Goal: Navigation & Orientation: Find specific page/section

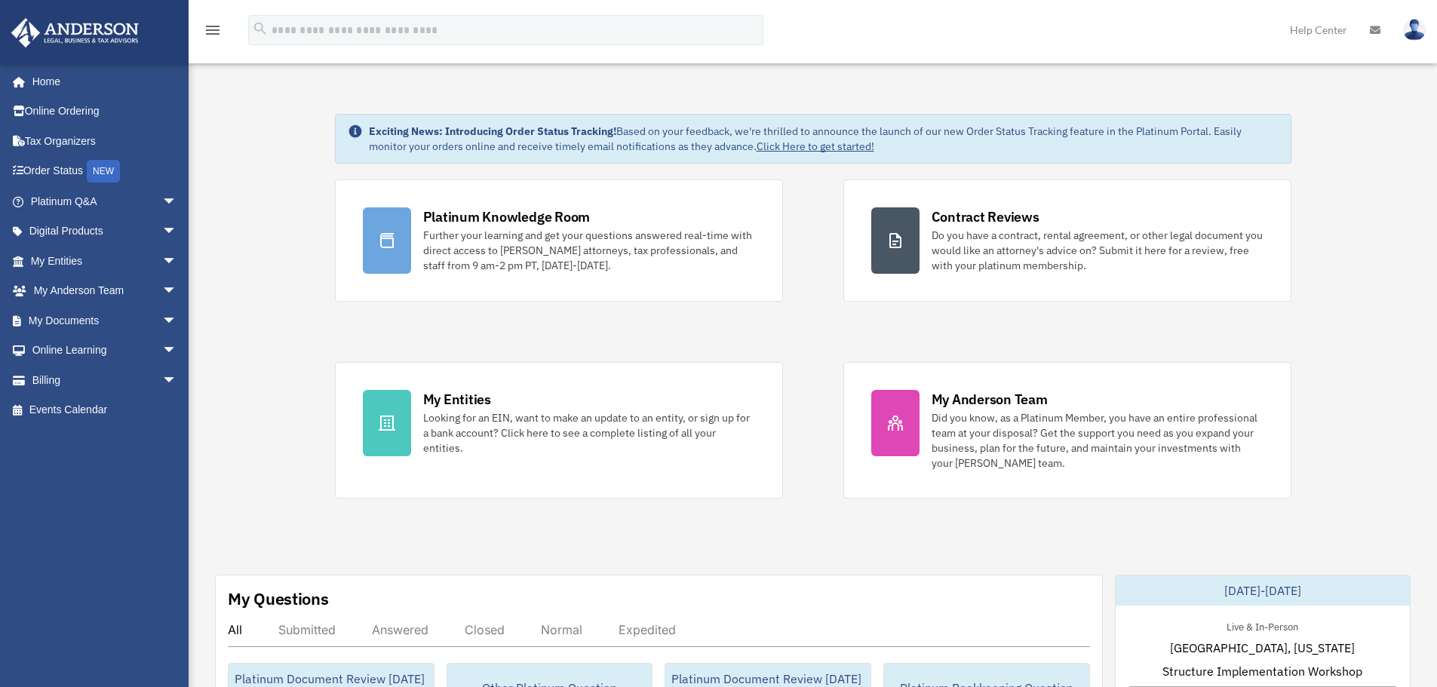
click at [162, 201] on span "arrow_drop_down" at bounding box center [177, 201] width 30 height 31
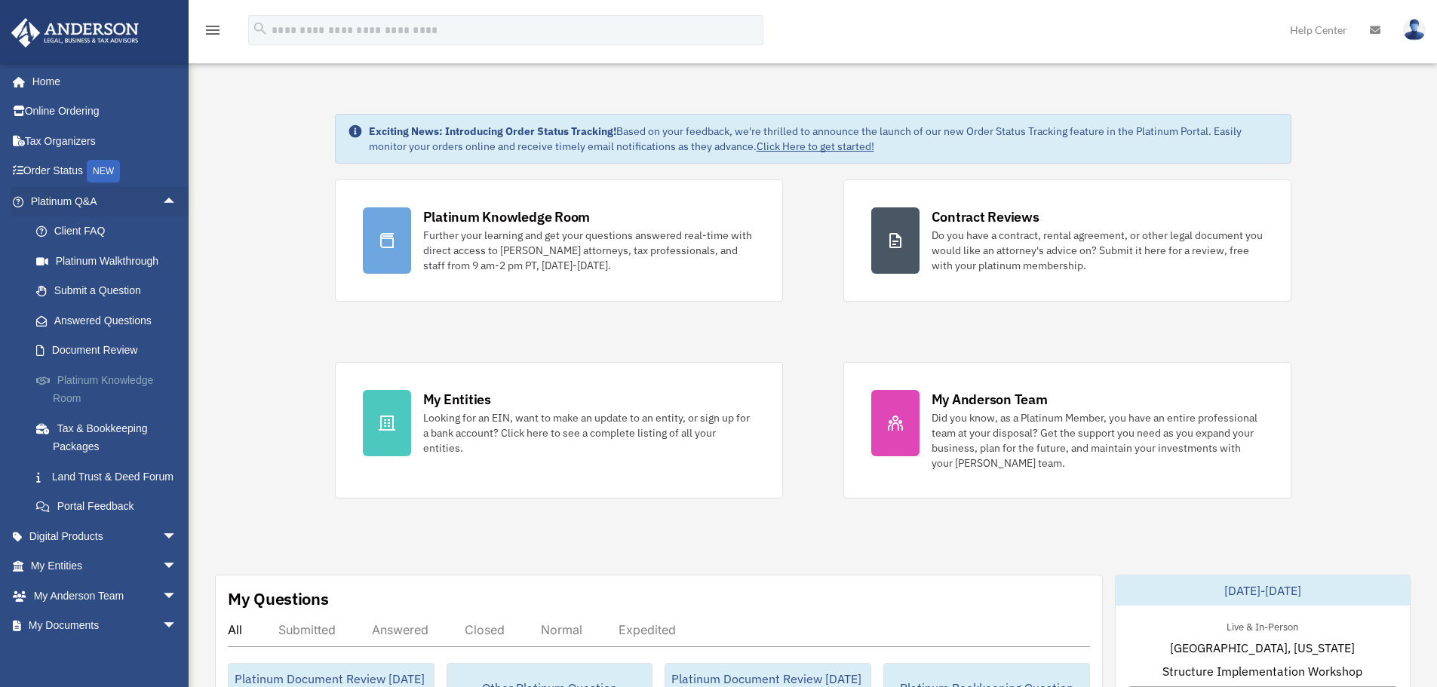
click at [141, 376] on link "Platinum Knowledge Room" at bounding box center [110, 389] width 179 height 48
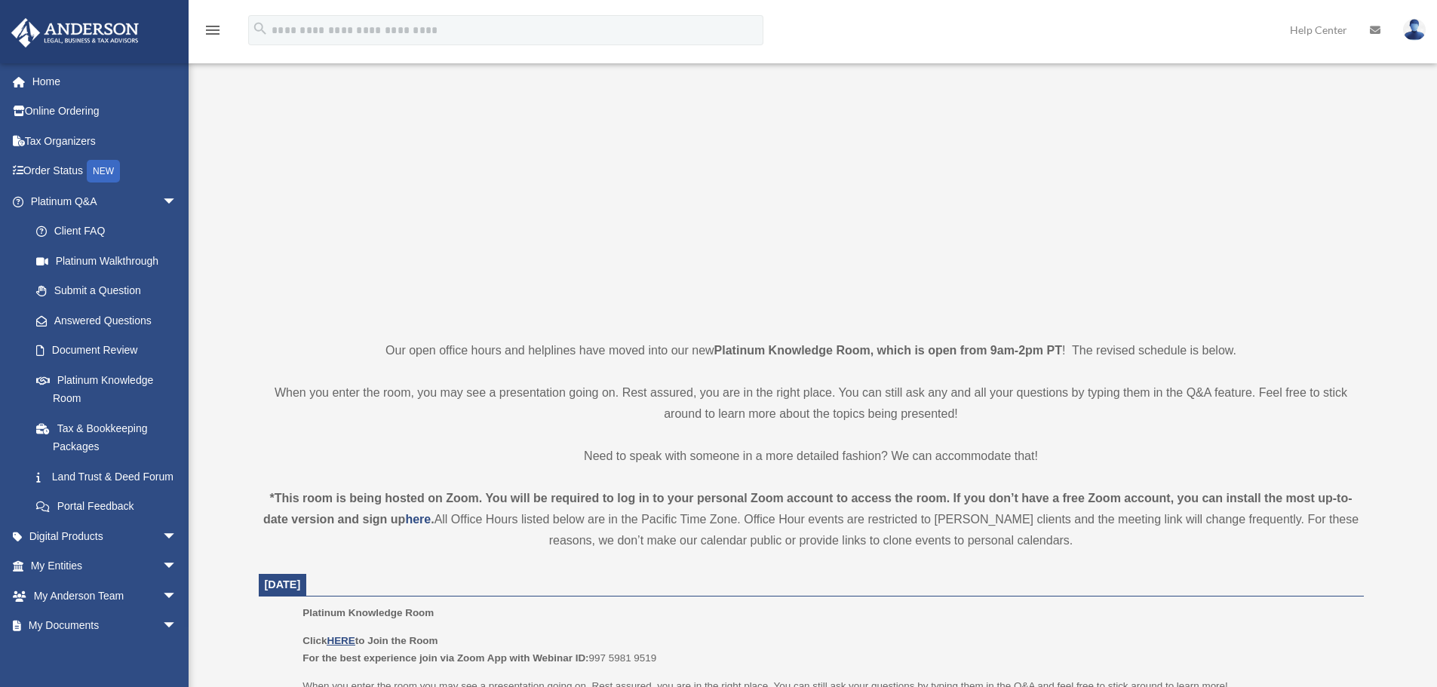
scroll to position [302, 0]
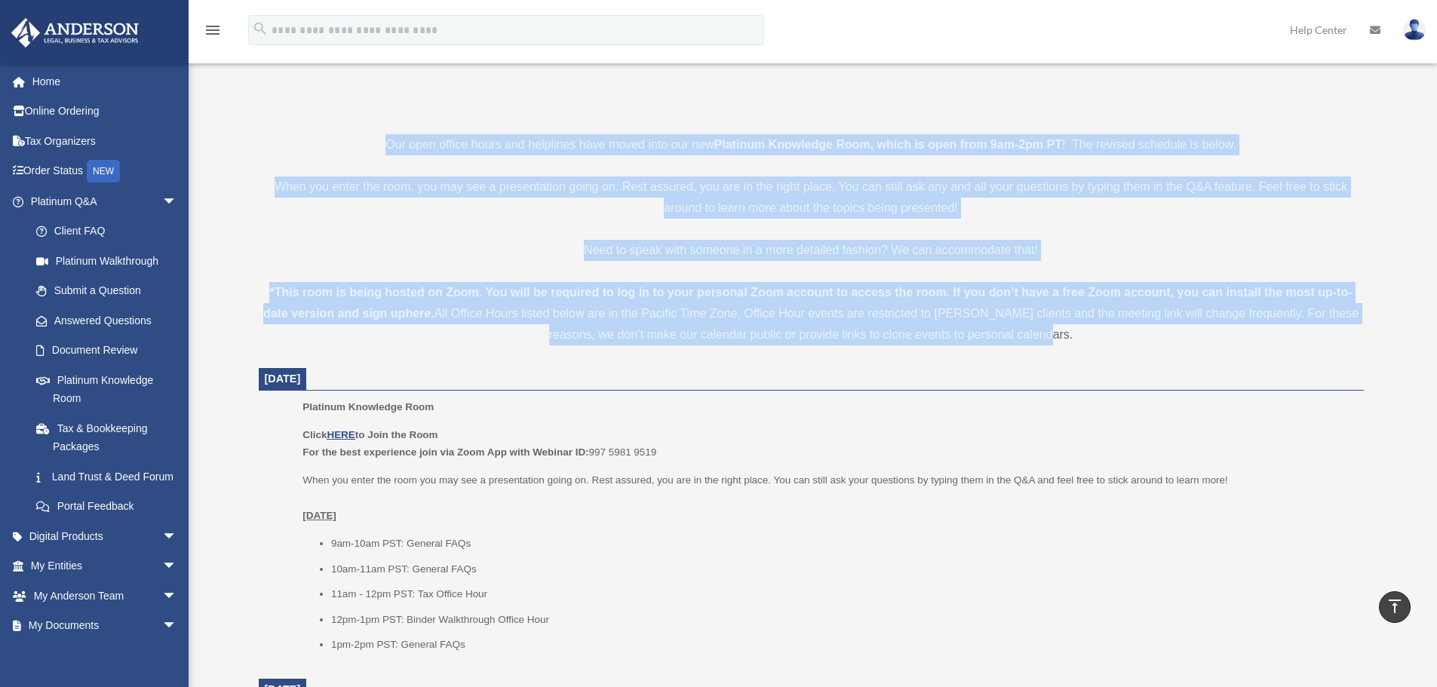
drag, startPoint x: 385, startPoint y: 140, endPoint x: 1294, endPoint y: 336, distance: 930.2
click at [1157, 338] on div "*This room is being hosted on Zoom. You will be required to log in to your pers…" at bounding box center [811, 313] width 1105 height 63
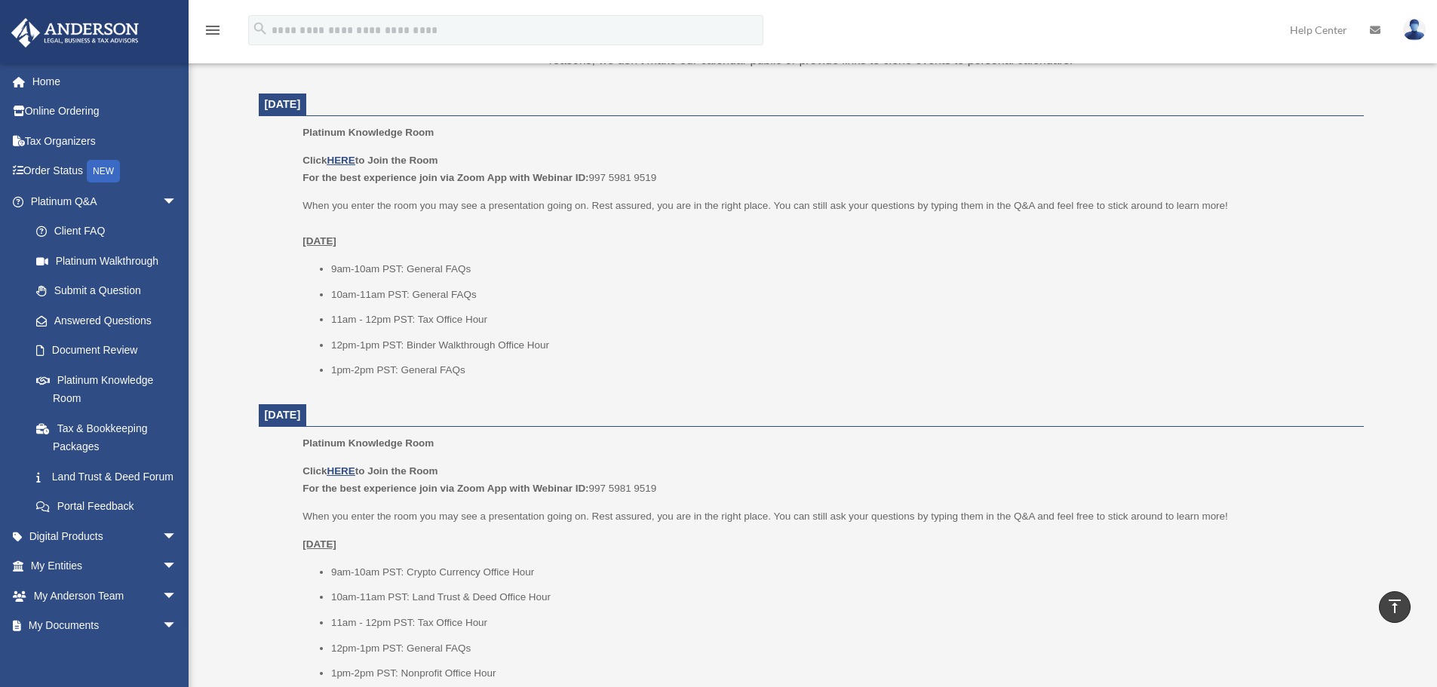
scroll to position [604, 0]
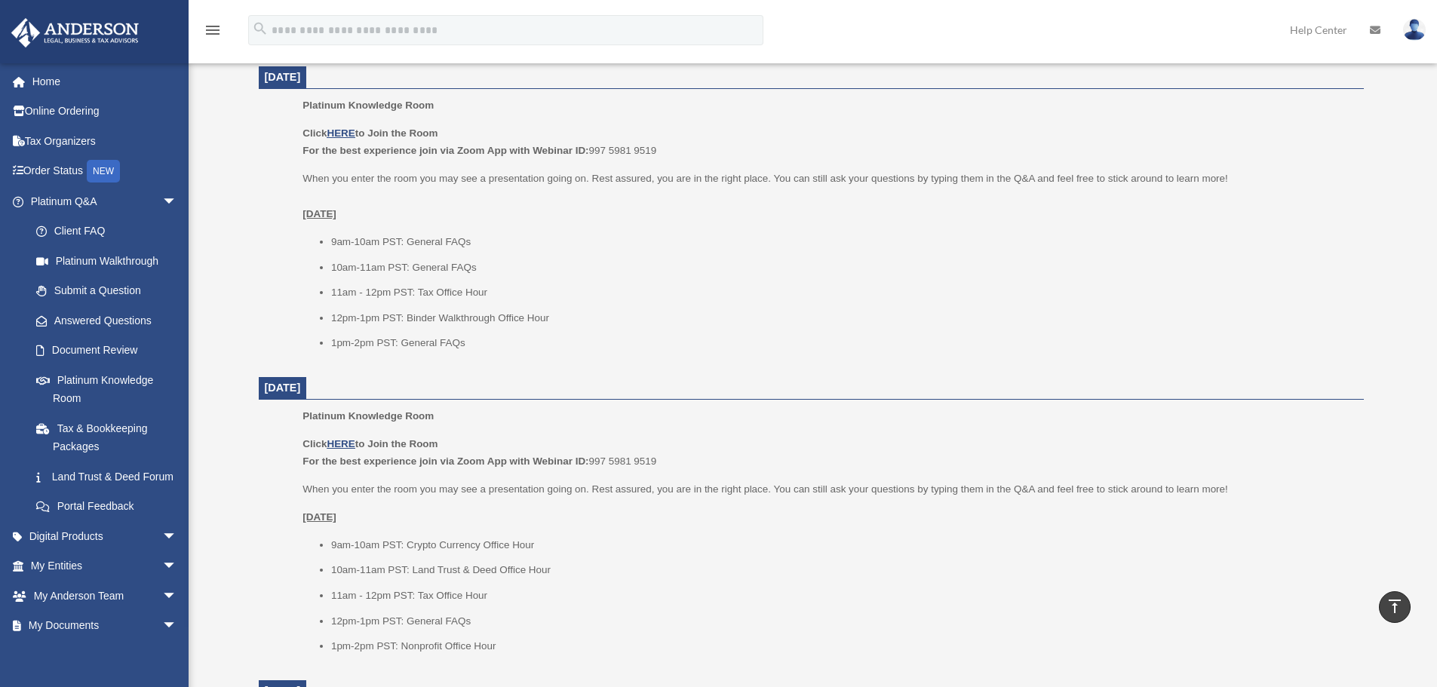
click at [942, 465] on p "Click HERE to Join the Room For the best experience join via Zoom App with Webi…" at bounding box center [828, 452] width 1050 height 35
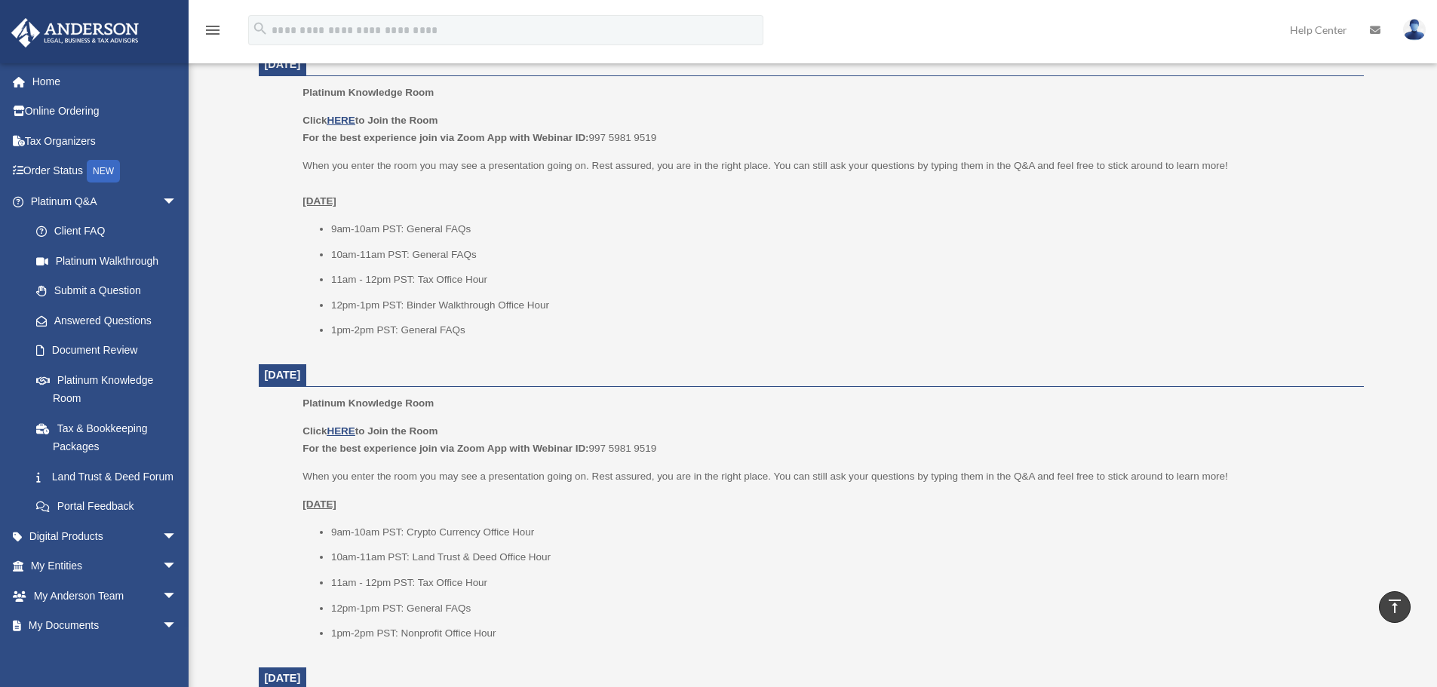
scroll to position [830, 0]
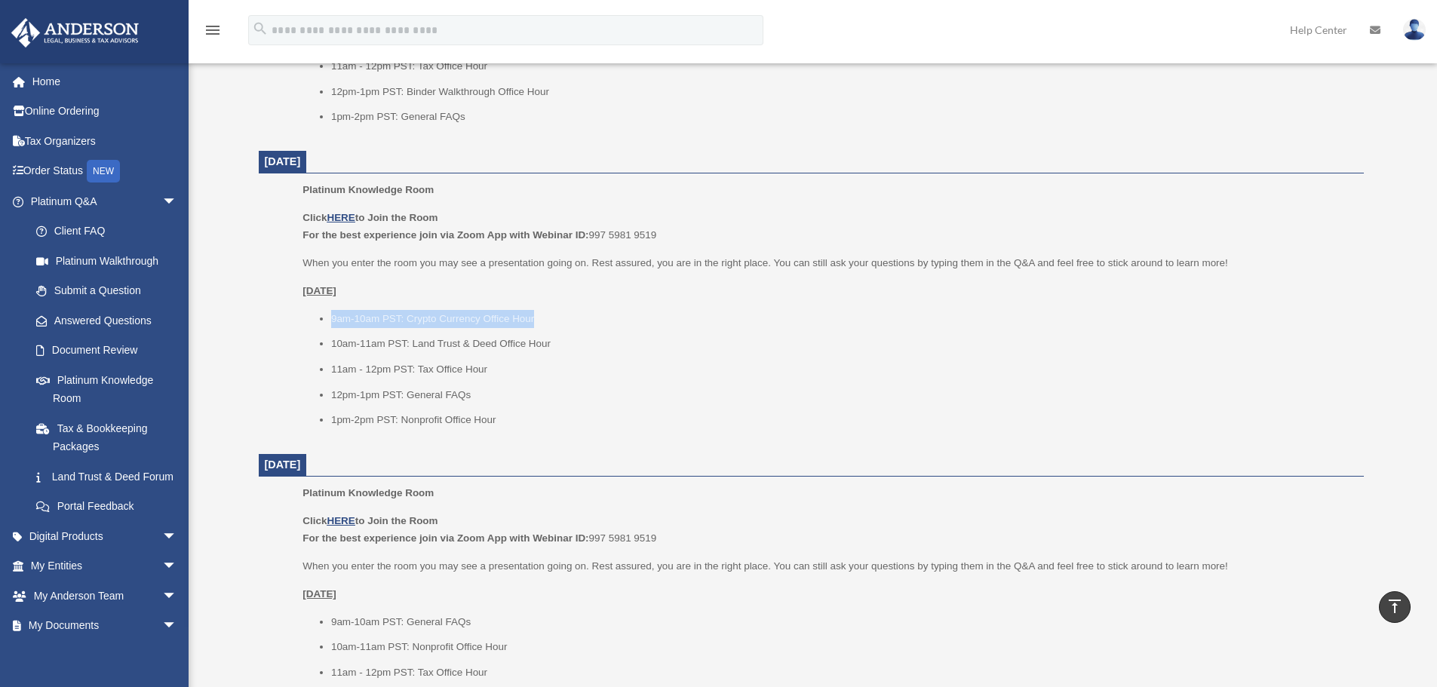
drag, startPoint x: 540, startPoint y: 318, endPoint x: 239, endPoint y: 308, distance: 301.2
click at [239, 308] on div "Platinum Knowledge Room date_range Published on Last updated [DATE] [DATE] by […" at bounding box center [811, 322] width 1151 height 2136
drag, startPoint x: 573, startPoint y: 347, endPoint x: 263, endPoint y: 348, distance: 310.1
click at [263, 348] on dd "Platinum Knowledge Room Click HERE to Join the Room For the best experience joi…" at bounding box center [811, 310] width 1105 height 258
click at [710, 361] on li "11am - 12pm PST: Tax Office Hour" at bounding box center [842, 370] width 1022 height 18
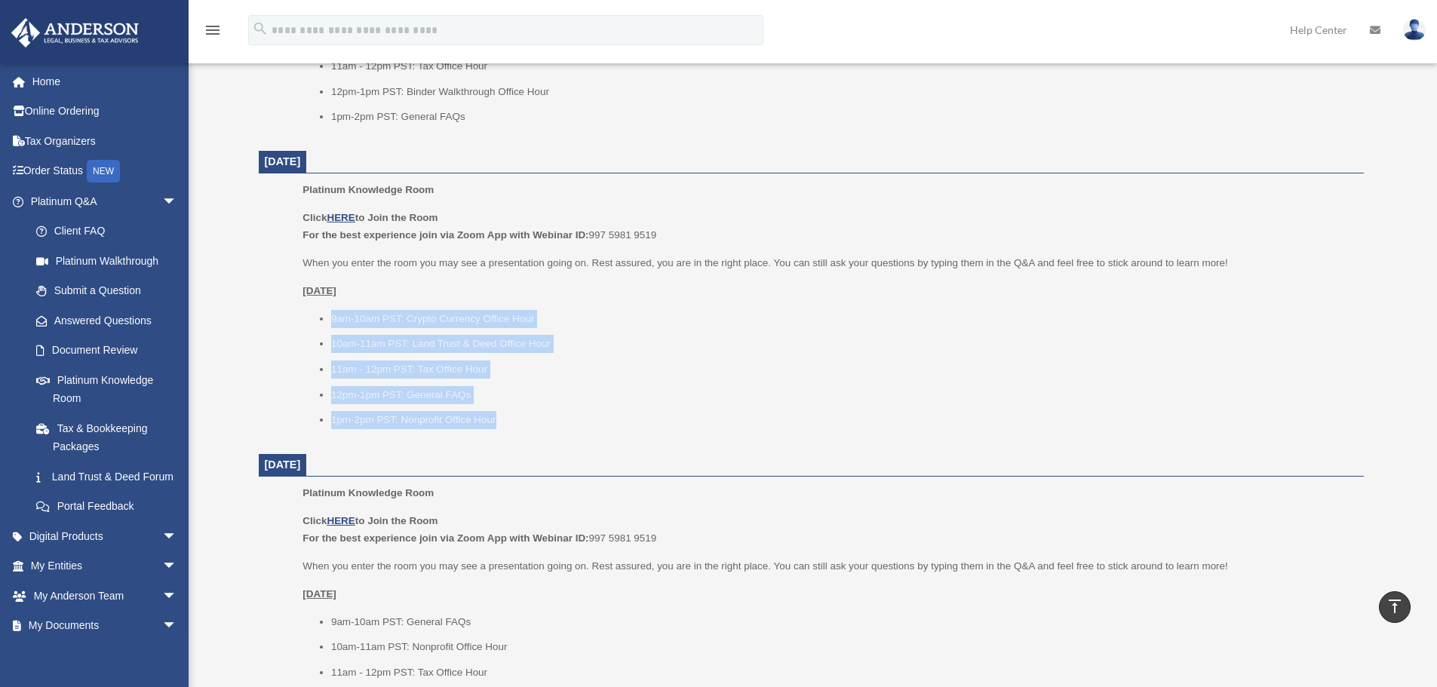
drag, startPoint x: 331, startPoint y: 314, endPoint x: 552, endPoint y: 429, distance: 249.4
click at [552, 429] on div "Platinum Knowledge Room Click HERE to Join the Room For the best experience joi…" at bounding box center [828, 310] width 1050 height 258
click at [662, 341] on li "10am-11am PST: Land Trust & Deed Office Hour" at bounding box center [842, 344] width 1022 height 18
drag, startPoint x: 332, startPoint y: 317, endPoint x: 572, endPoint y: 415, distance: 259.2
click at [572, 415] on ul "9am-10am PST: Crypto Currency Office Hour 10am-11am PST: Land Trust & Deed Offi…" at bounding box center [828, 369] width 1050 height 119
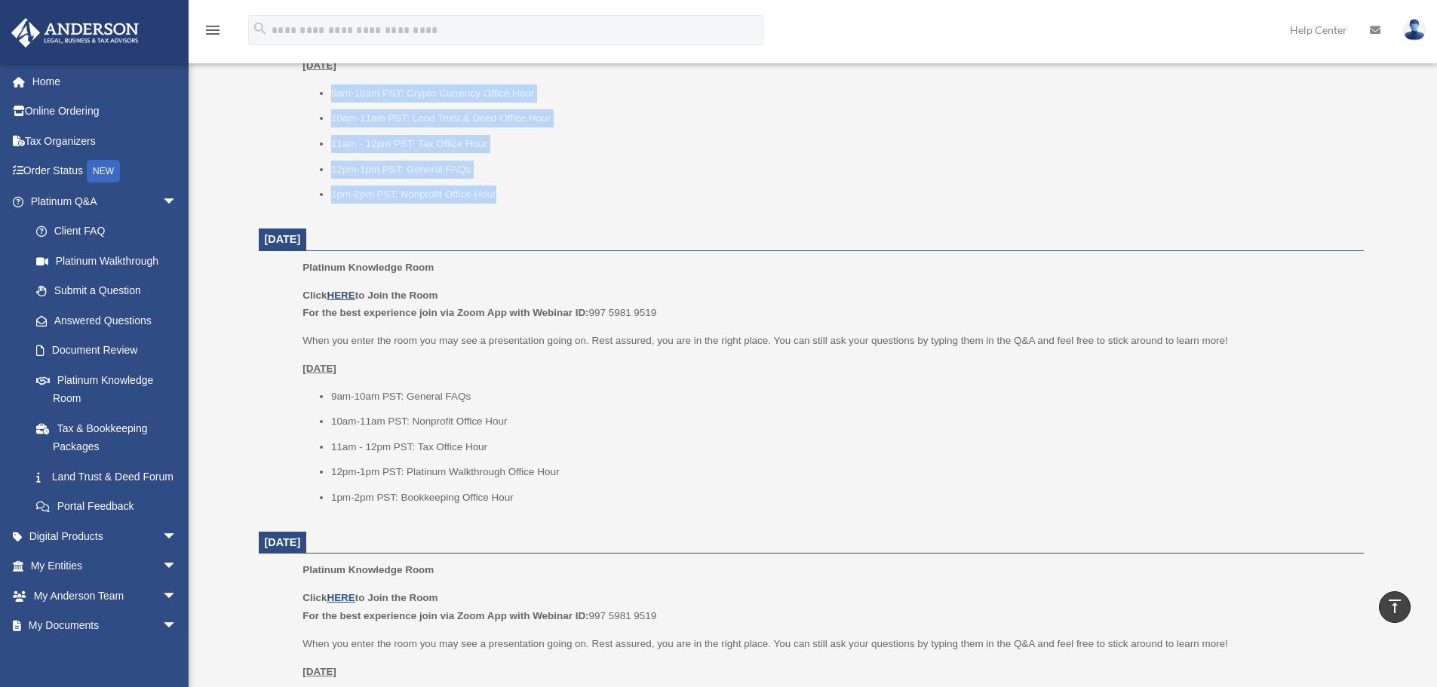
scroll to position [1056, 0]
click at [101, 287] on link "Submit a Question" at bounding box center [110, 291] width 179 height 30
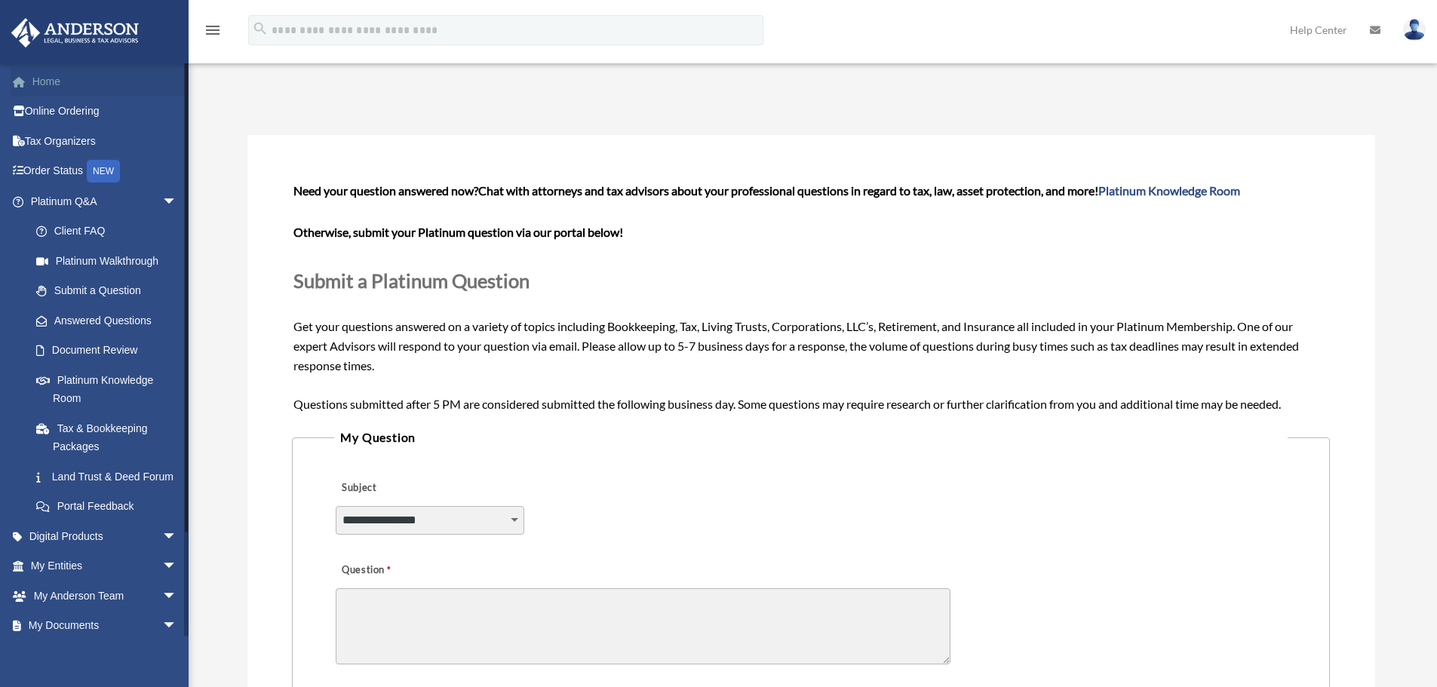
click at [39, 73] on link "Home" at bounding box center [105, 81] width 189 height 30
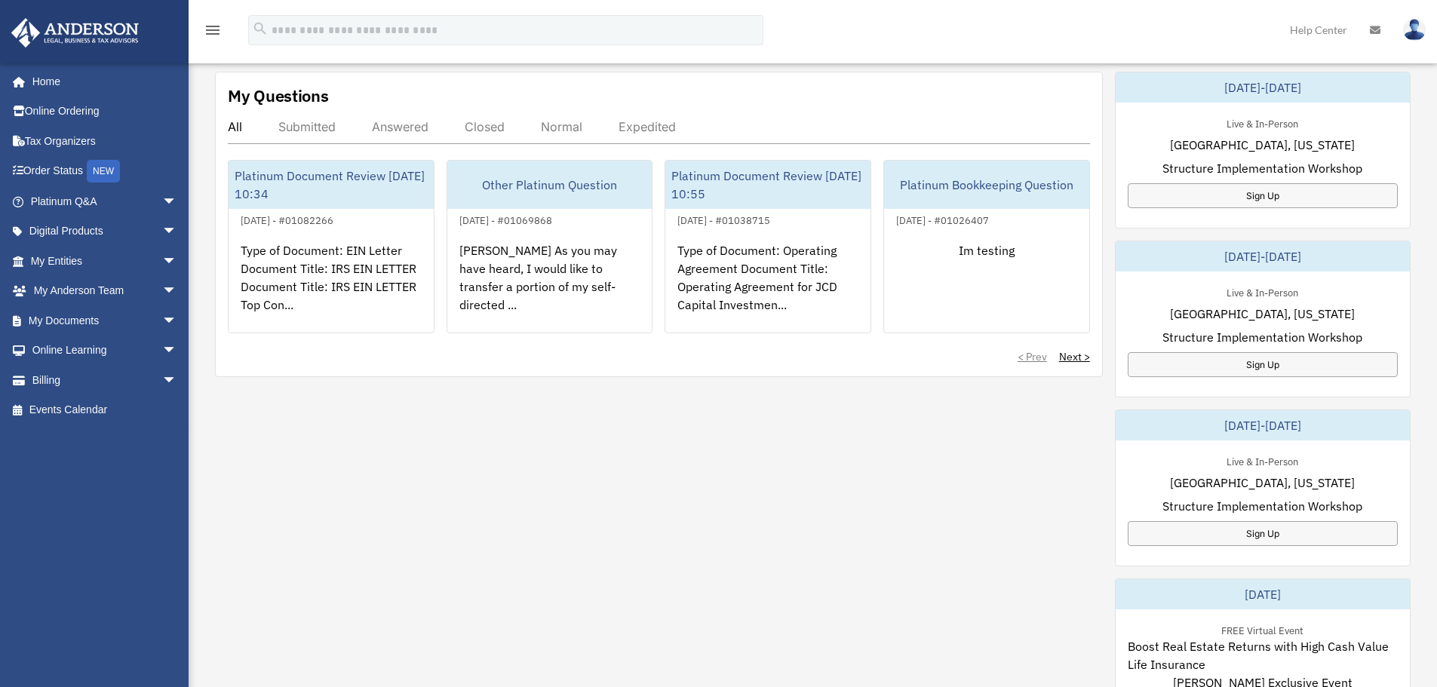
scroll to position [377, 0]
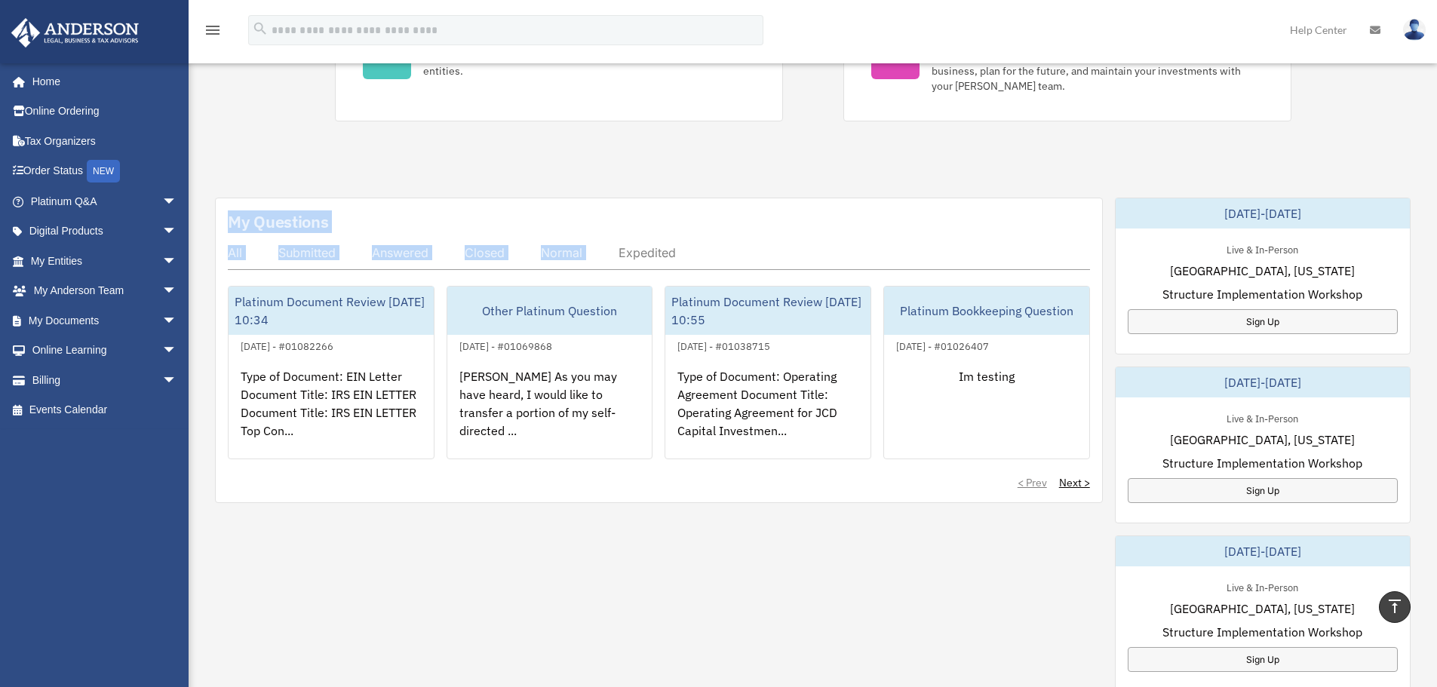
drag, startPoint x: 229, startPoint y: 220, endPoint x: 603, endPoint y: 213, distance: 374.3
click at [603, 213] on div "My Questions All Submitted Answered Closed Normal Expedited Platinum Document R…" at bounding box center [659, 351] width 888 height 306
click at [435, 183] on div "Exciting News: Introducing Order Status Tracking! Based on your feedback, we're…" at bounding box center [812, 384] width 1271 height 1370
click at [661, 174] on div "Exciting News: Introducing Order Status Tracking! Based on your feedback, we're…" at bounding box center [812, 384] width 1271 height 1370
click at [791, 483] on div "< Prev Next >" at bounding box center [659, 482] width 862 height 15
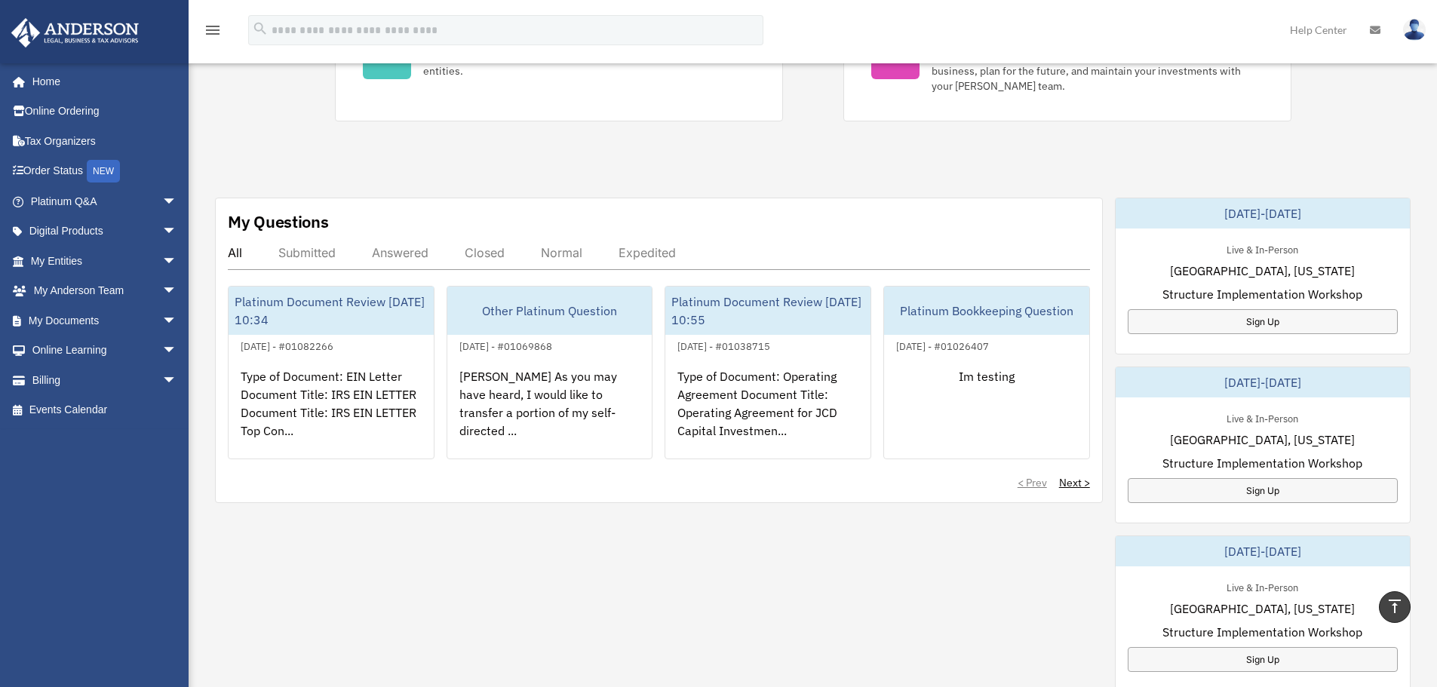
click at [981, 147] on div "Exciting News: Introducing Order Status Tracking! Based on your feedback, we're…" at bounding box center [812, 384] width 1271 height 1370
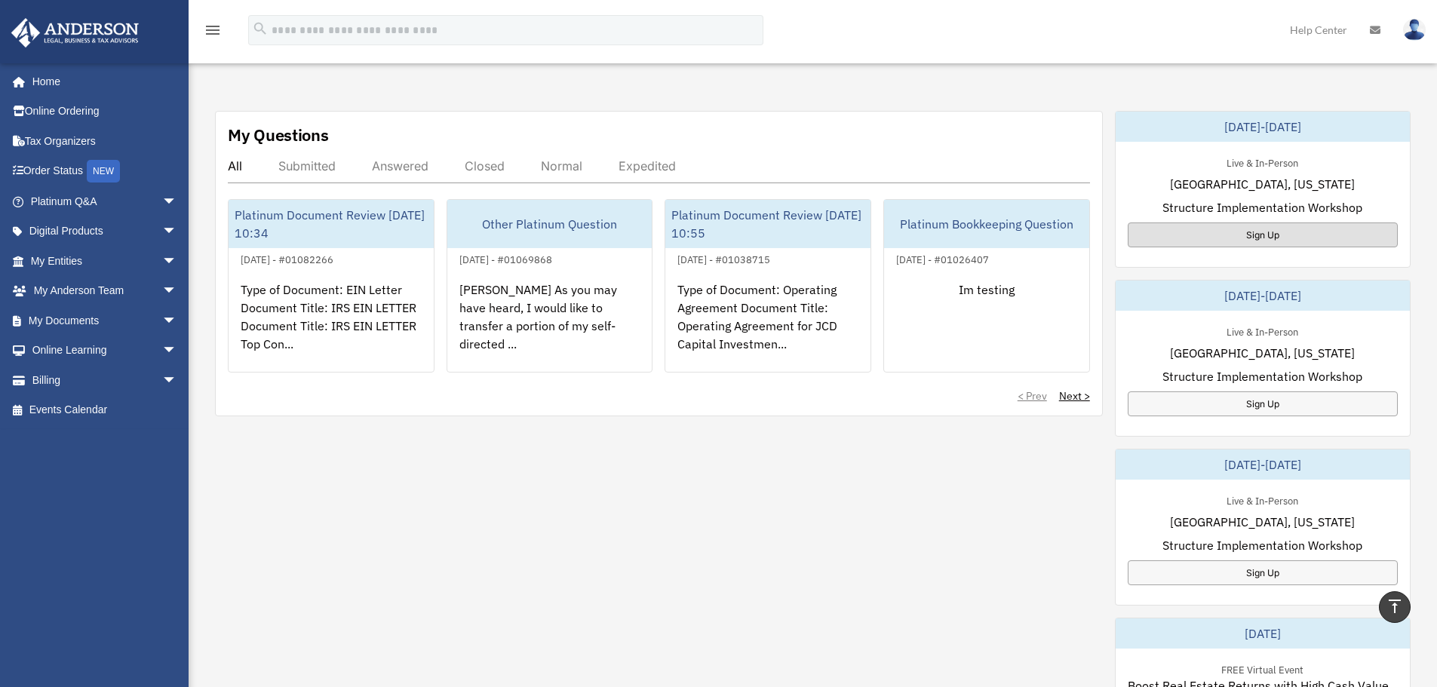
scroll to position [528, 0]
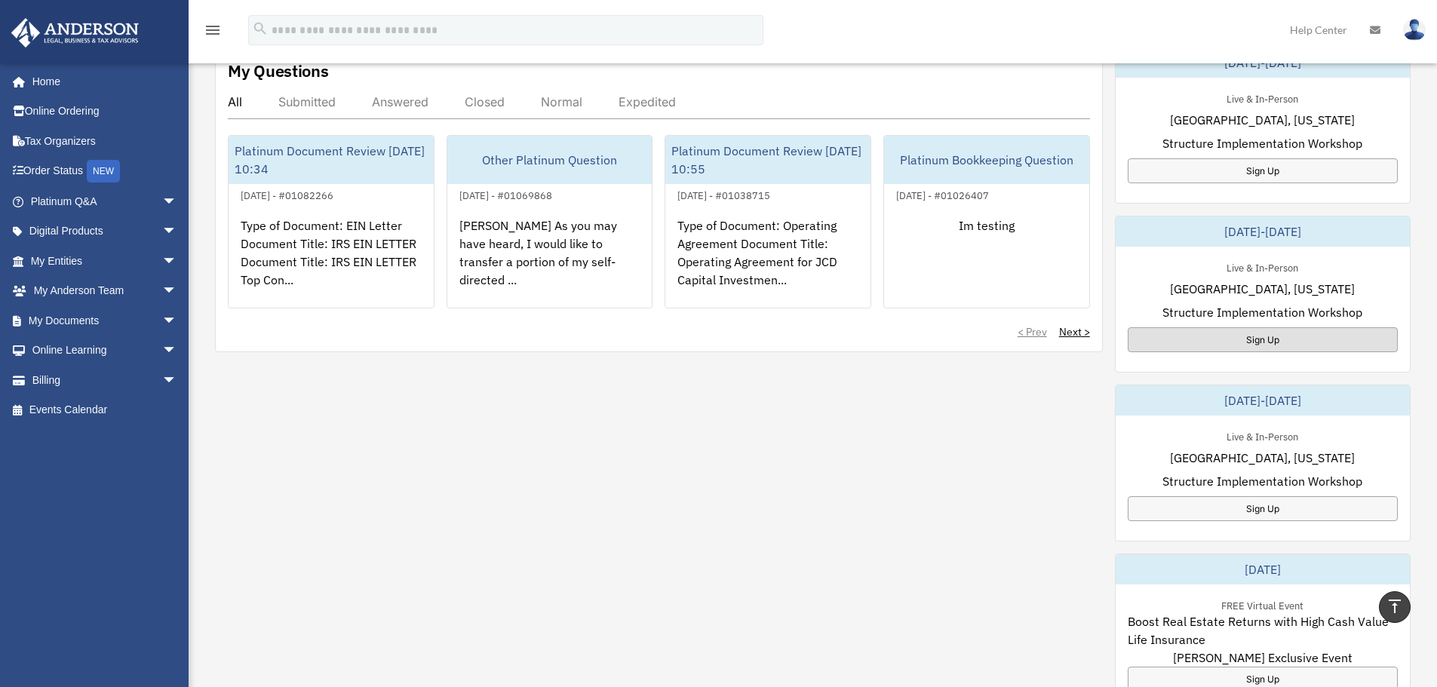
click at [1287, 339] on div "Sign Up" at bounding box center [1263, 339] width 270 height 25
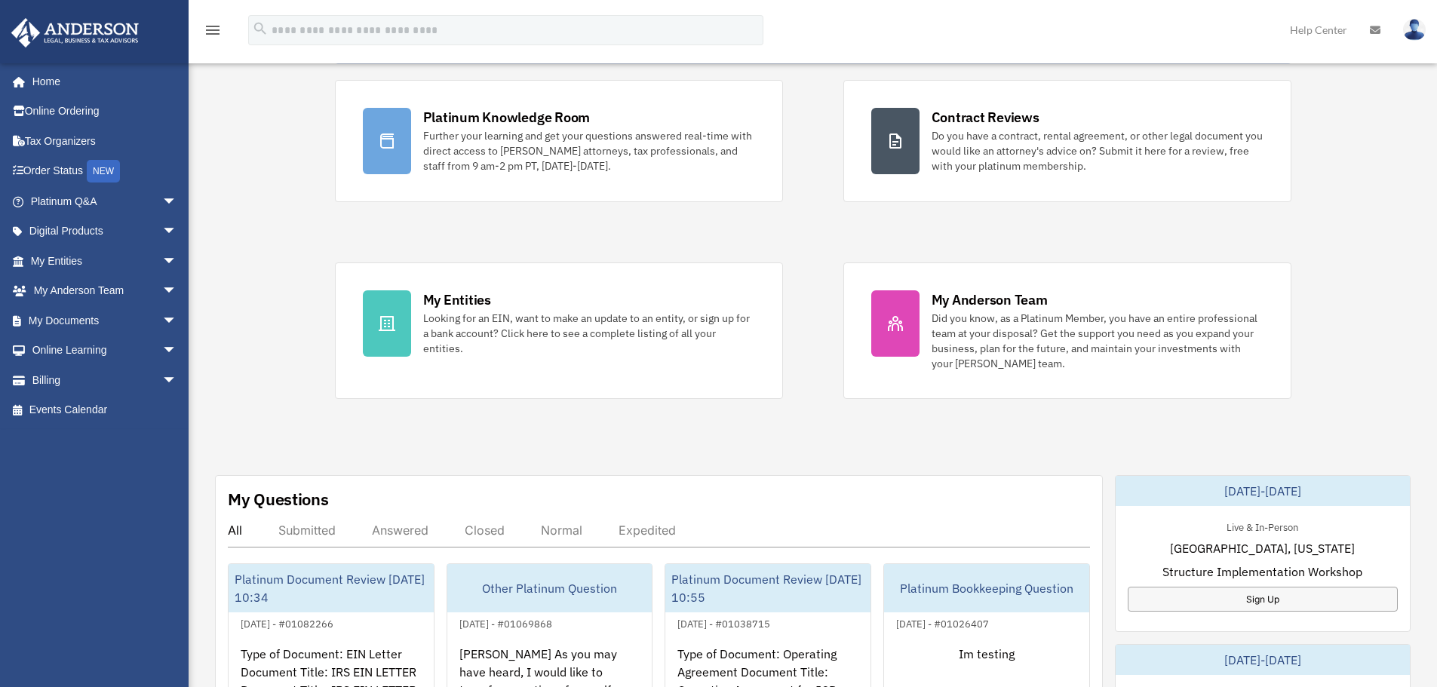
scroll to position [0, 0]
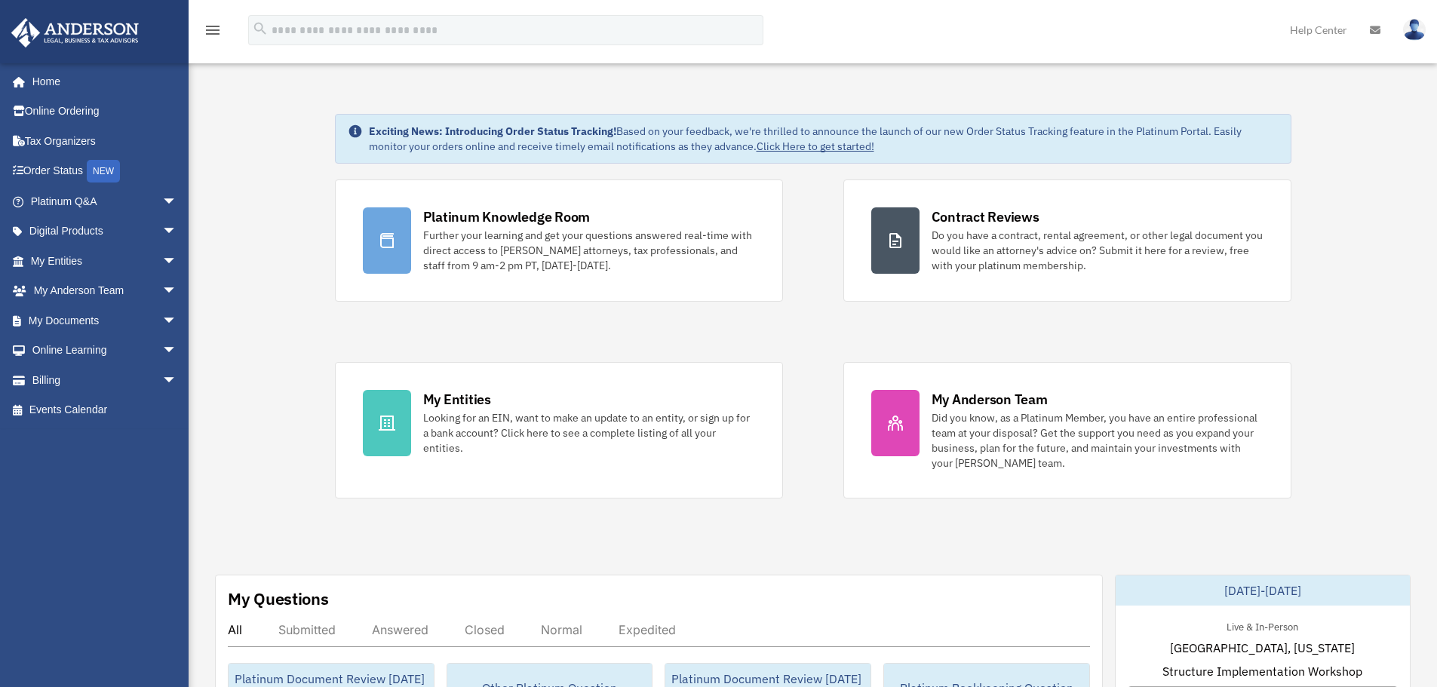
click at [162, 198] on span "arrow_drop_down" at bounding box center [177, 201] width 30 height 31
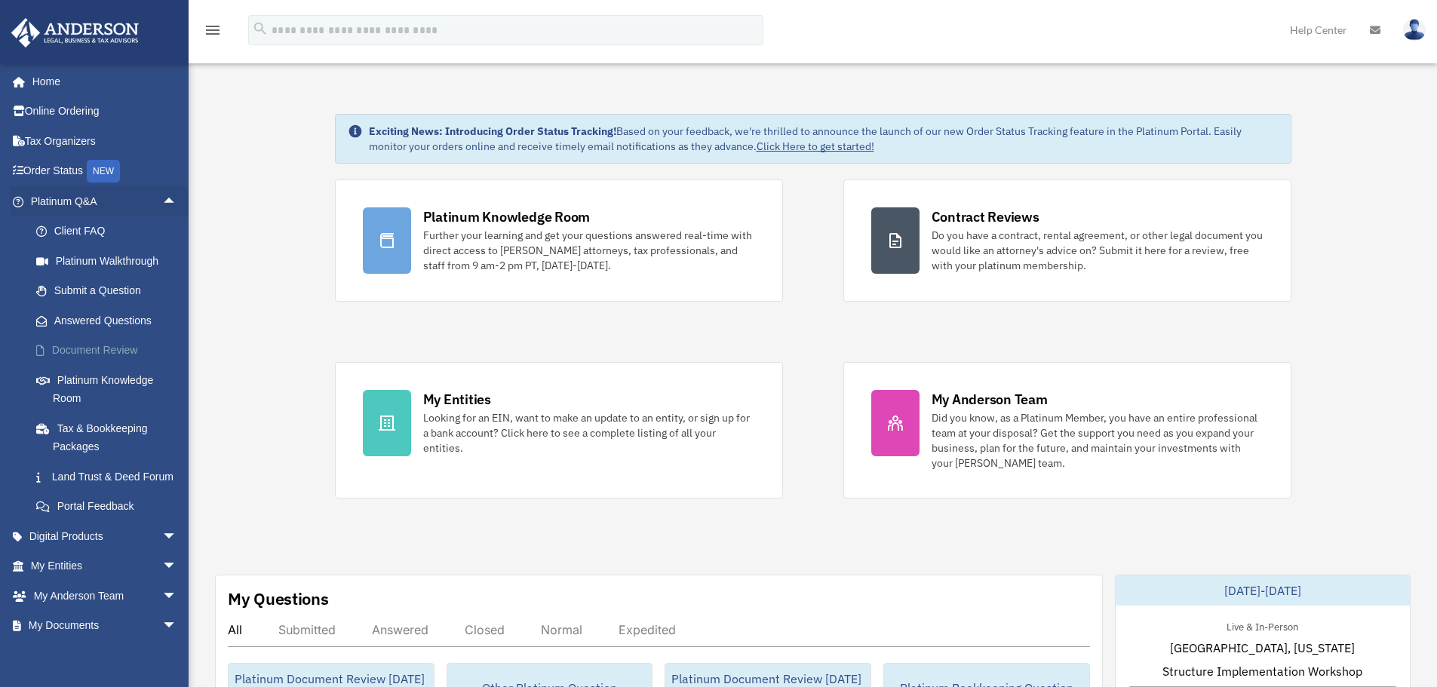
click at [108, 347] on link "Document Review" at bounding box center [110, 351] width 179 height 30
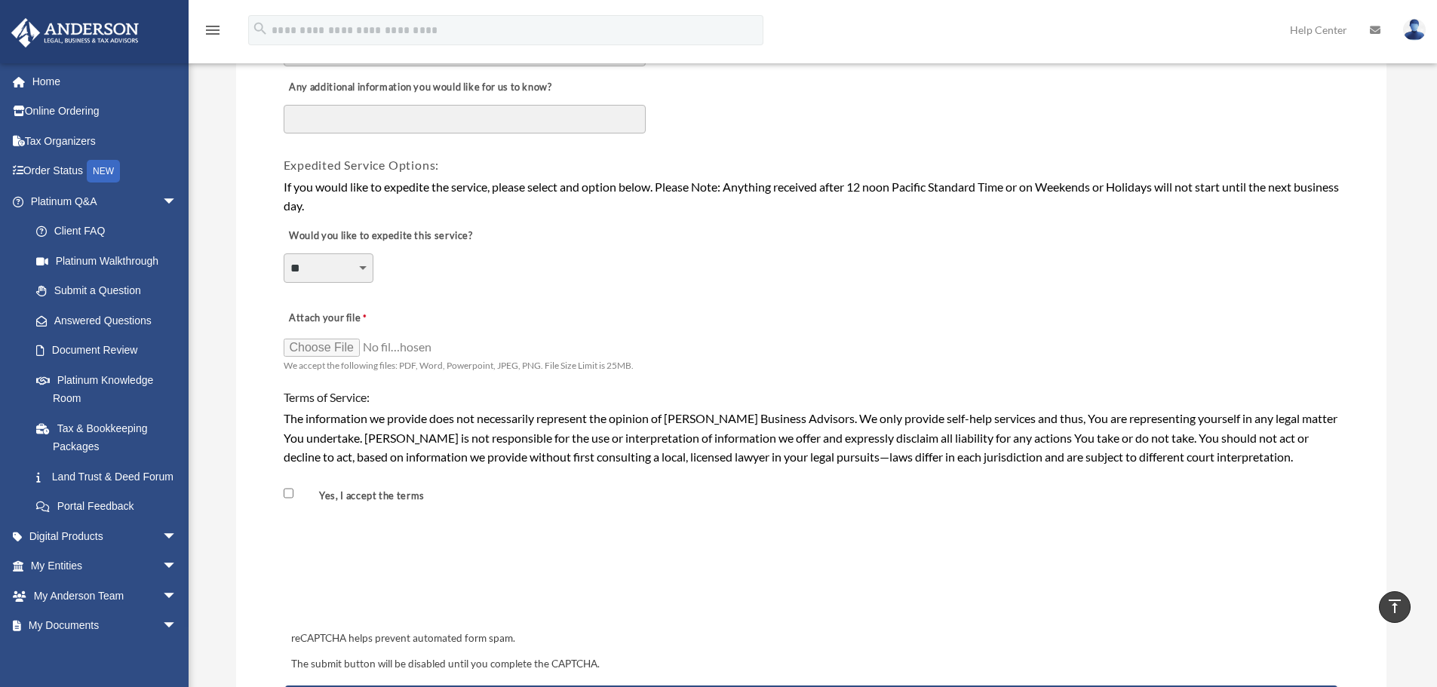
scroll to position [905, 0]
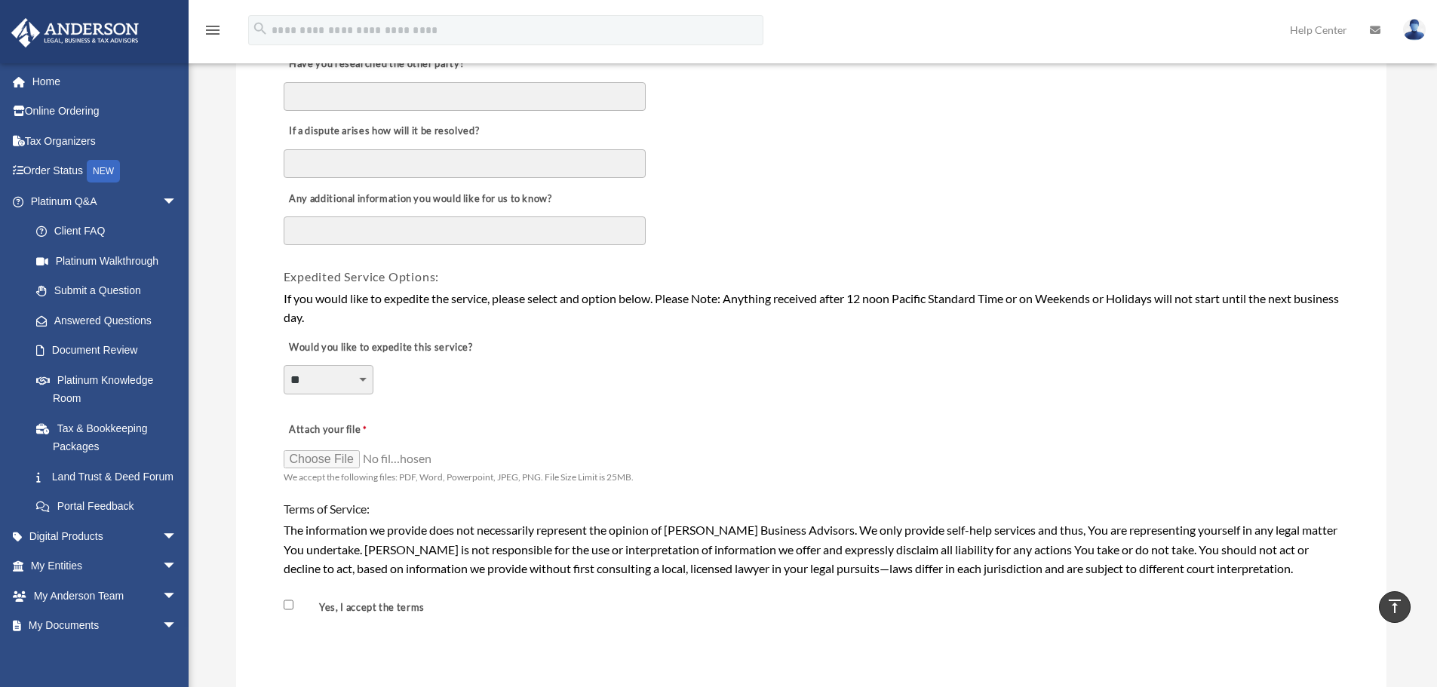
click at [362, 371] on select "**********" at bounding box center [329, 379] width 90 height 29
select select "********"
click at [284, 365] on select "**********" at bounding box center [329, 379] width 90 height 29
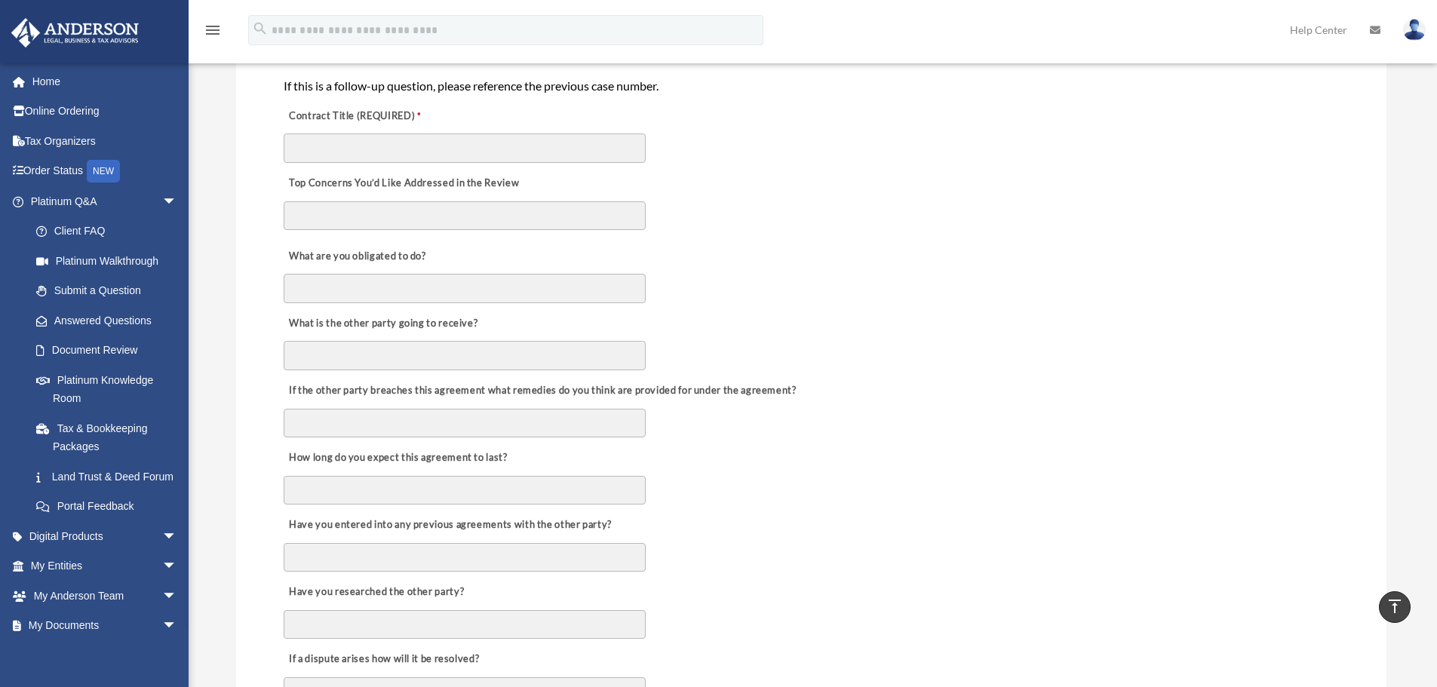
scroll to position [0, 0]
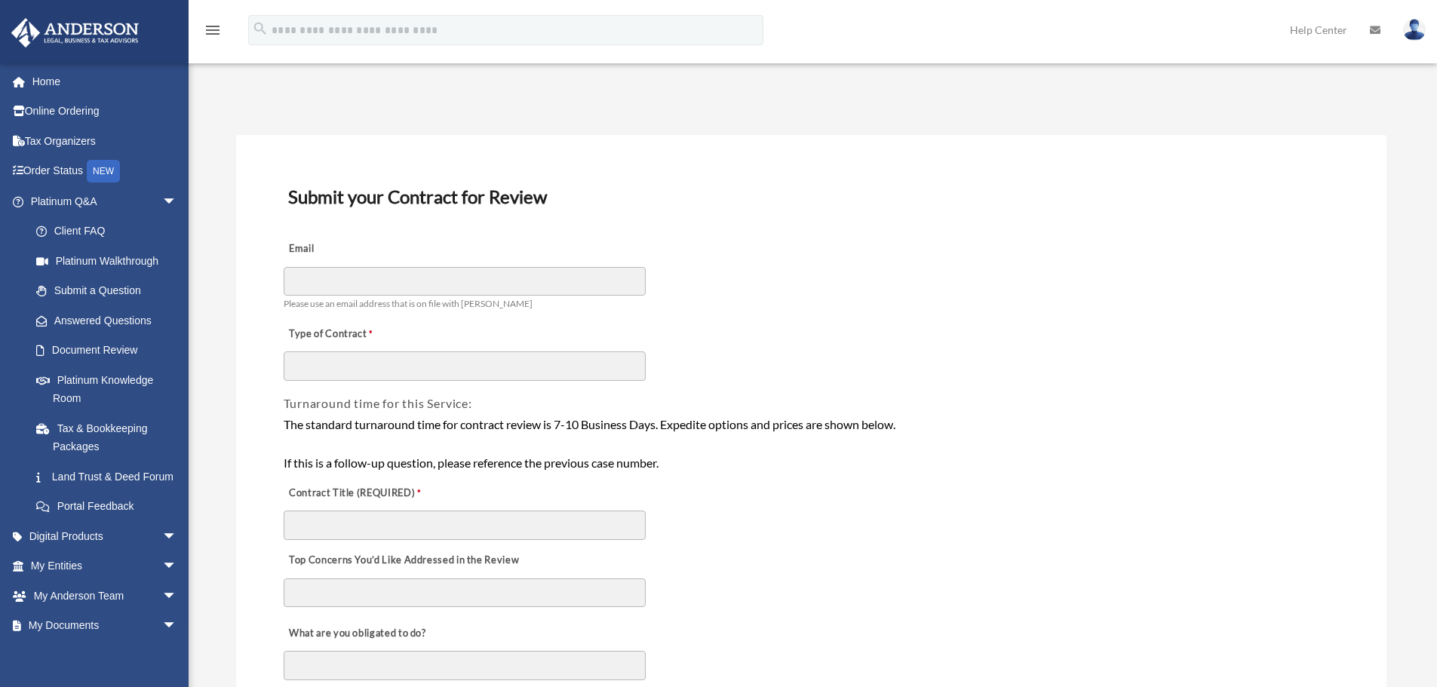
click at [56, 77] on link "Home" at bounding box center [105, 81] width 189 height 30
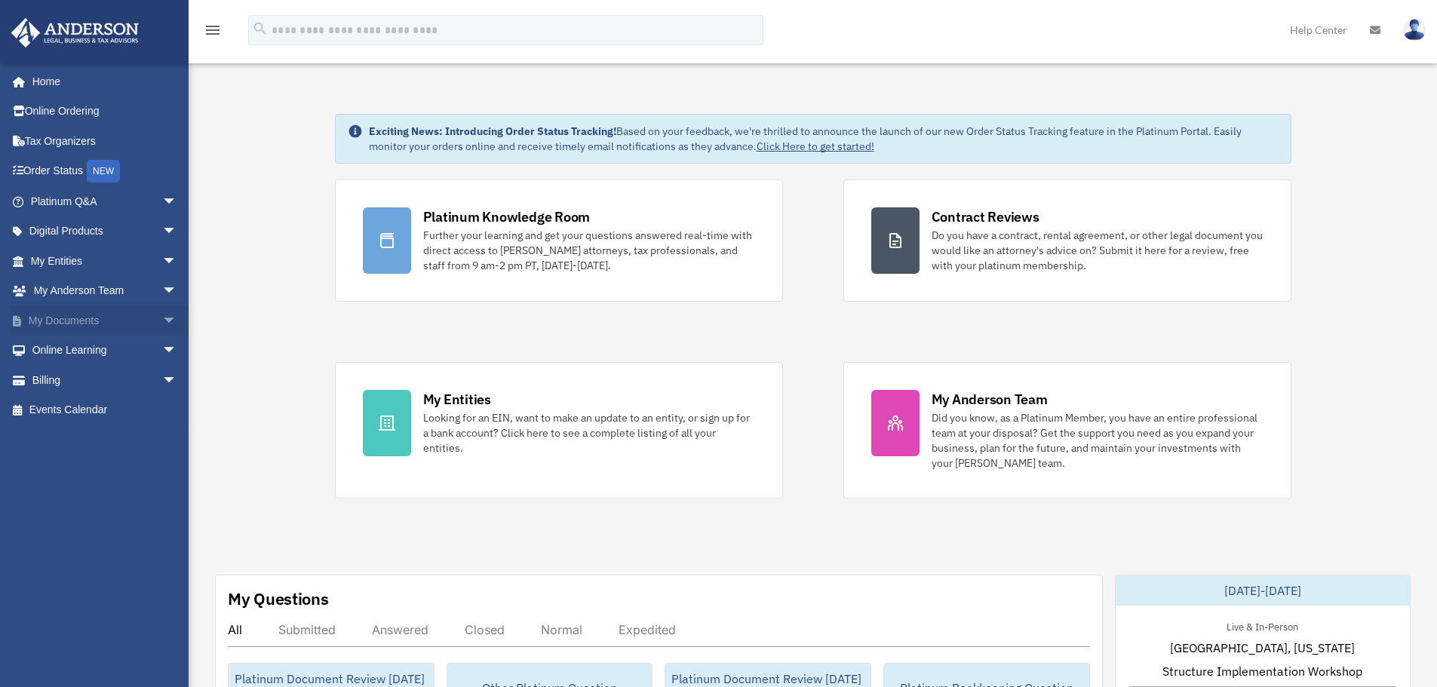
click at [162, 313] on span "arrow_drop_down" at bounding box center [177, 321] width 30 height 31
click at [162, 319] on span "arrow_drop_up" at bounding box center [177, 321] width 30 height 31
click at [162, 319] on span "arrow_drop_down" at bounding box center [177, 321] width 30 height 31
click at [66, 346] on link "Box" at bounding box center [110, 351] width 179 height 30
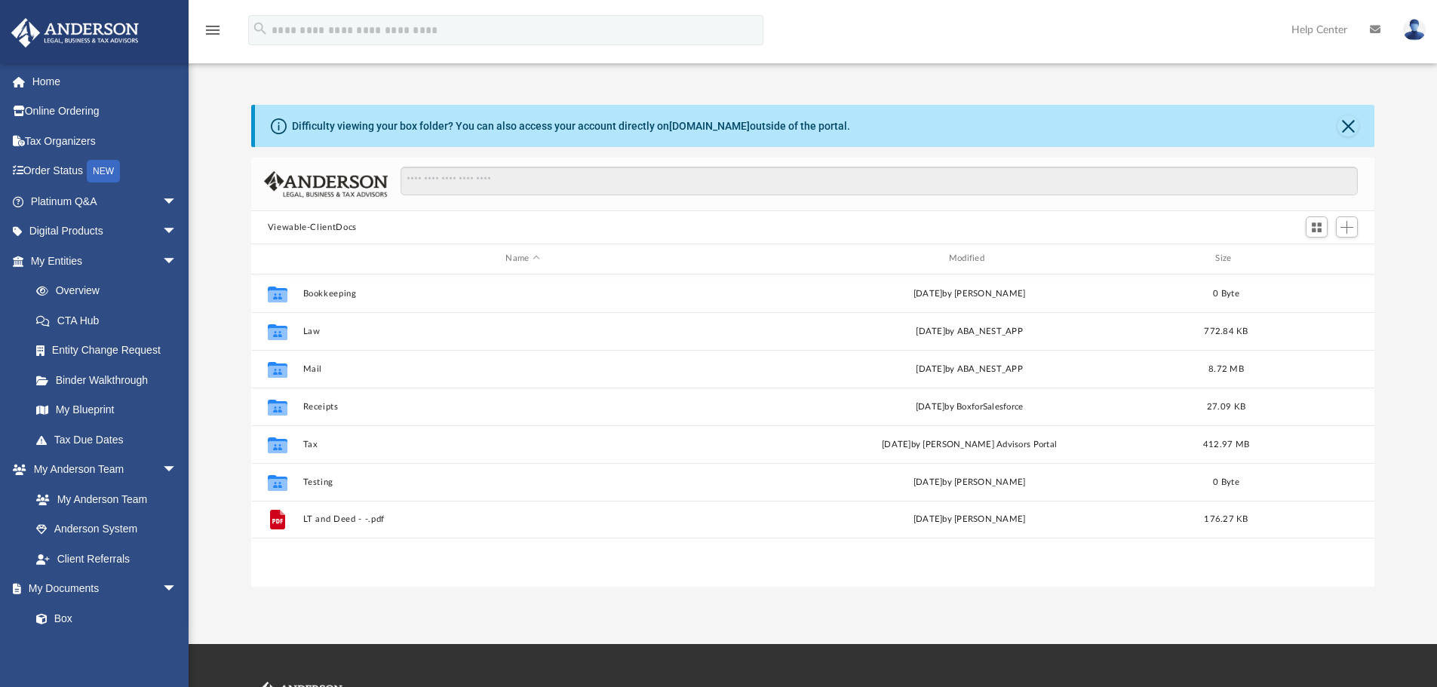
scroll to position [332, 1112]
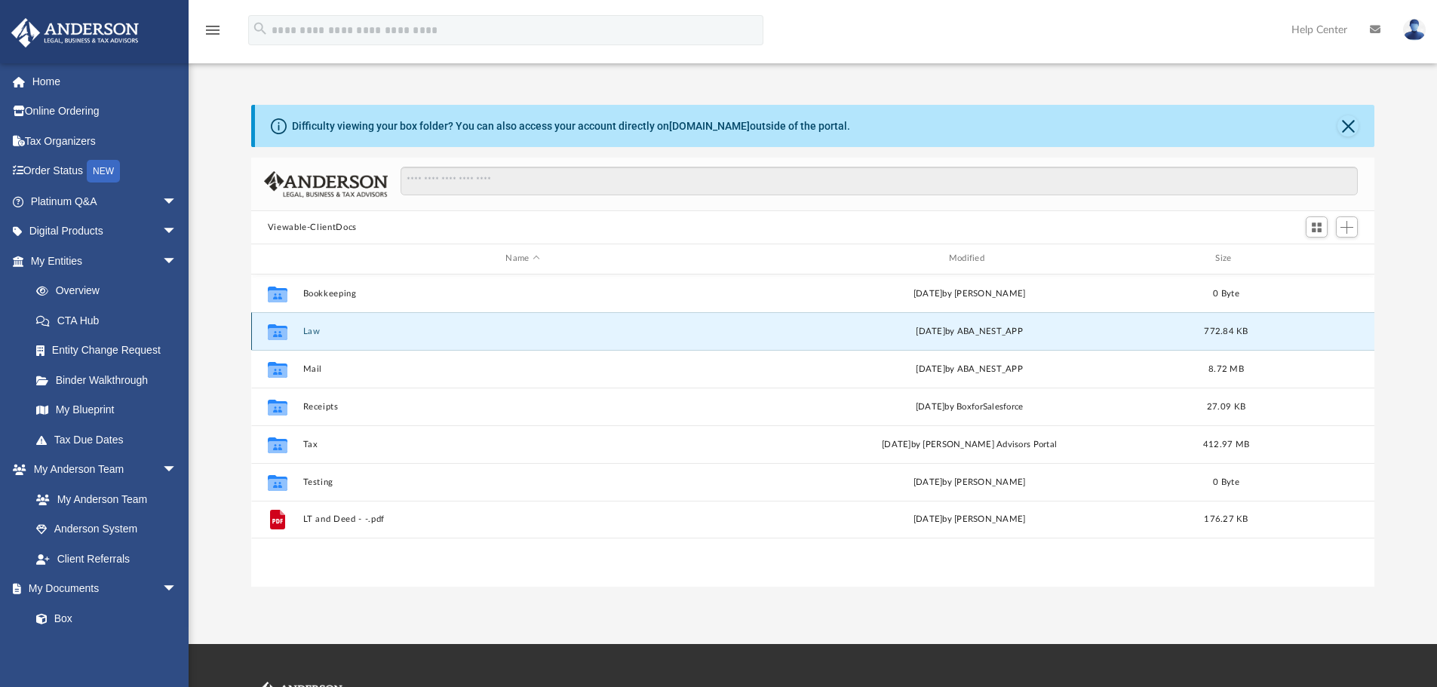
click at [631, 336] on button "Law" at bounding box center [523, 332] width 440 height 10
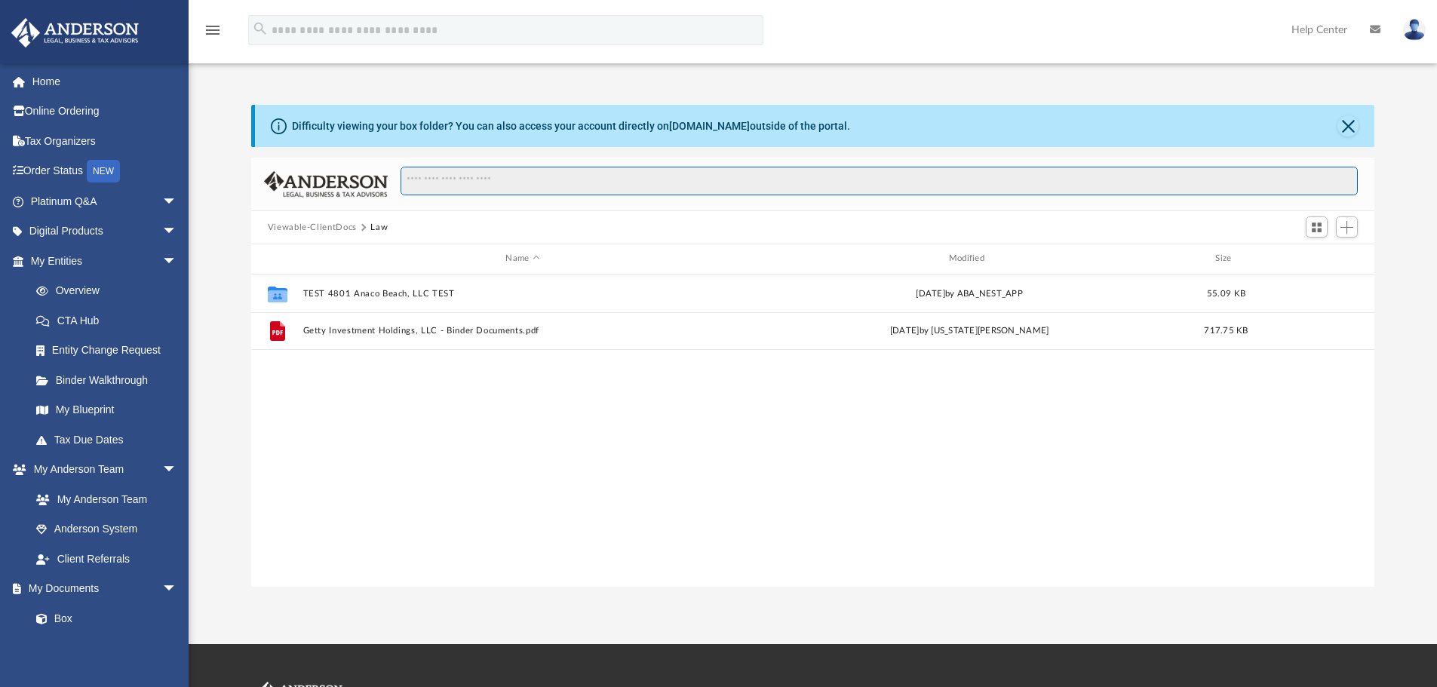
click at [742, 185] on input "Search files and folders" at bounding box center [879, 181] width 957 height 29
click at [162, 583] on span "arrow_drop_down" at bounding box center [177, 589] width 30 height 31
click at [162, 475] on span "arrow_drop_down" at bounding box center [177, 470] width 30 height 31
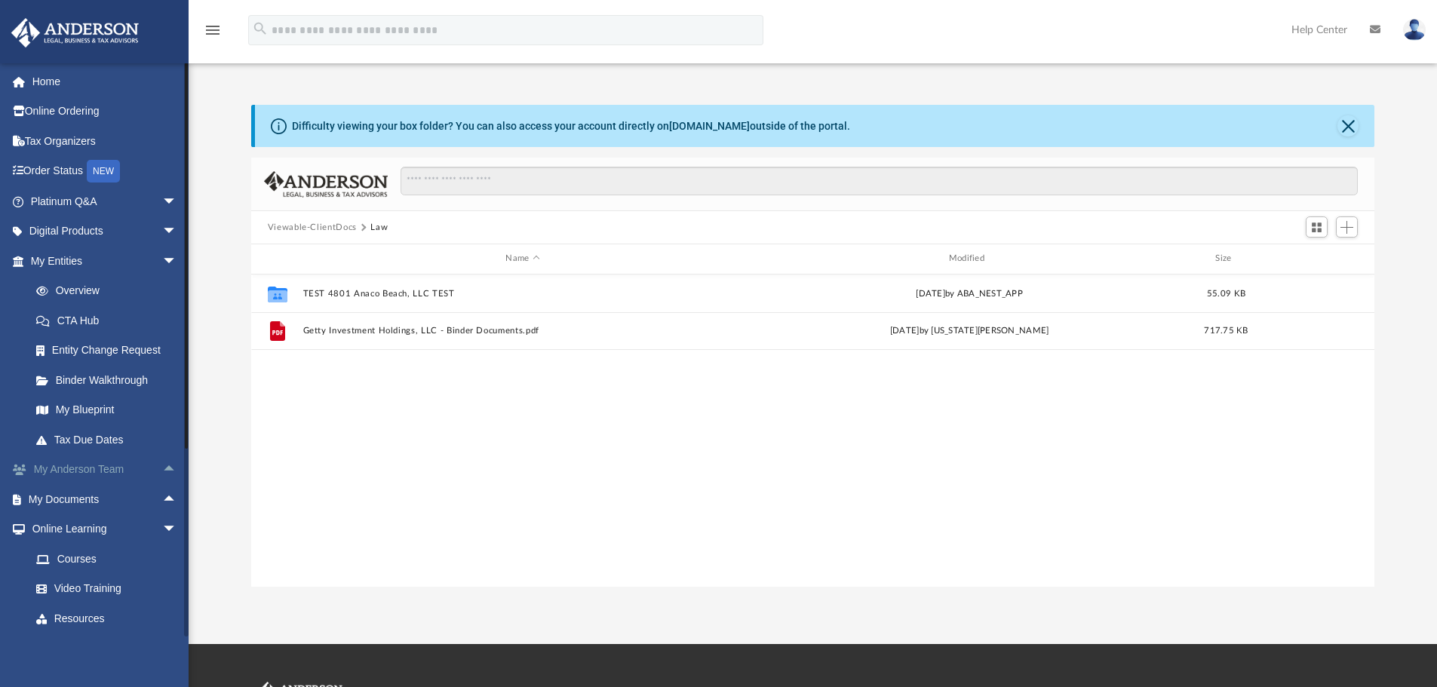
click at [162, 471] on span "arrow_drop_up" at bounding box center [177, 470] width 30 height 31
click at [162, 466] on span "arrow_drop_down" at bounding box center [177, 470] width 30 height 31
click at [162, 466] on span "arrow_drop_up" at bounding box center [177, 470] width 30 height 31
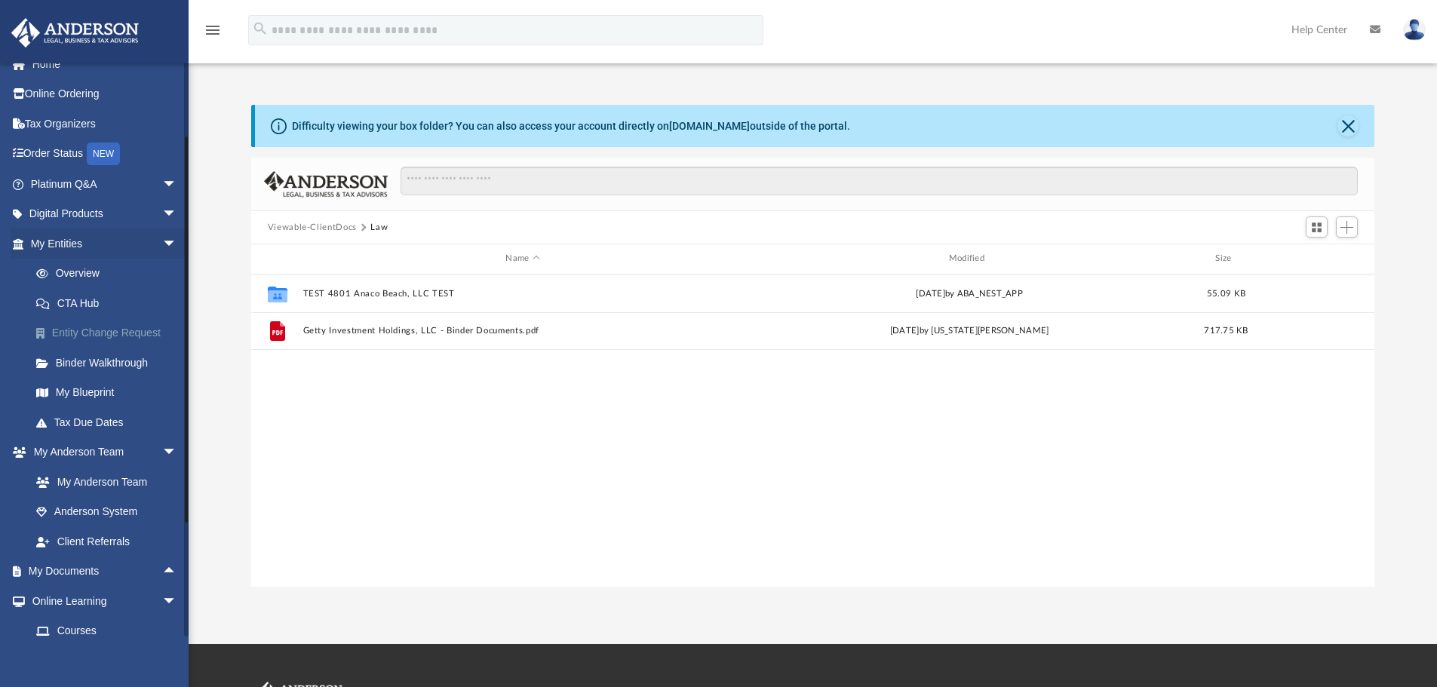
scroll to position [0, 0]
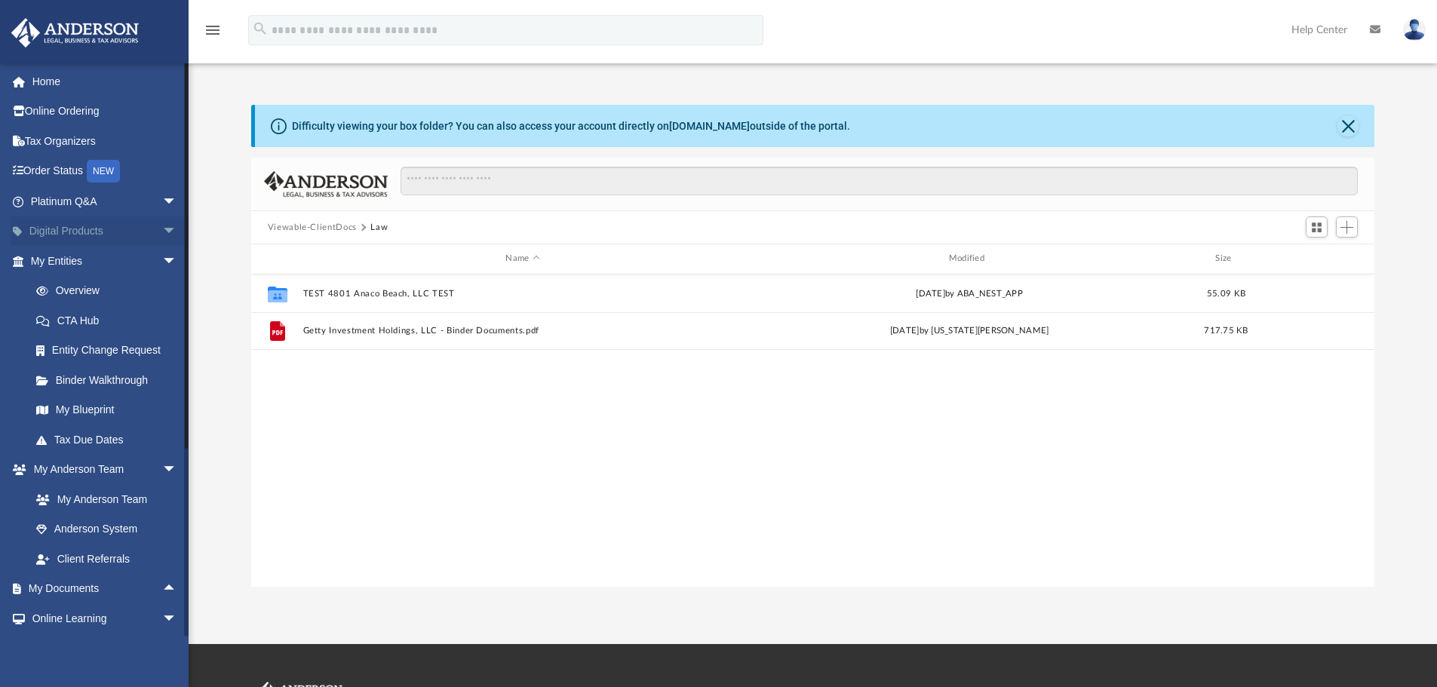
click at [162, 228] on span "arrow_drop_down" at bounding box center [177, 232] width 30 height 31
click at [162, 228] on span "arrow_drop_up" at bounding box center [177, 232] width 30 height 31
click at [162, 588] on span "arrow_drop_up" at bounding box center [177, 589] width 30 height 31
click at [162, 588] on span "arrow_drop_down" at bounding box center [177, 589] width 30 height 31
click at [162, 260] on span "arrow_drop_down" at bounding box center [177, 261] width 30 height 31
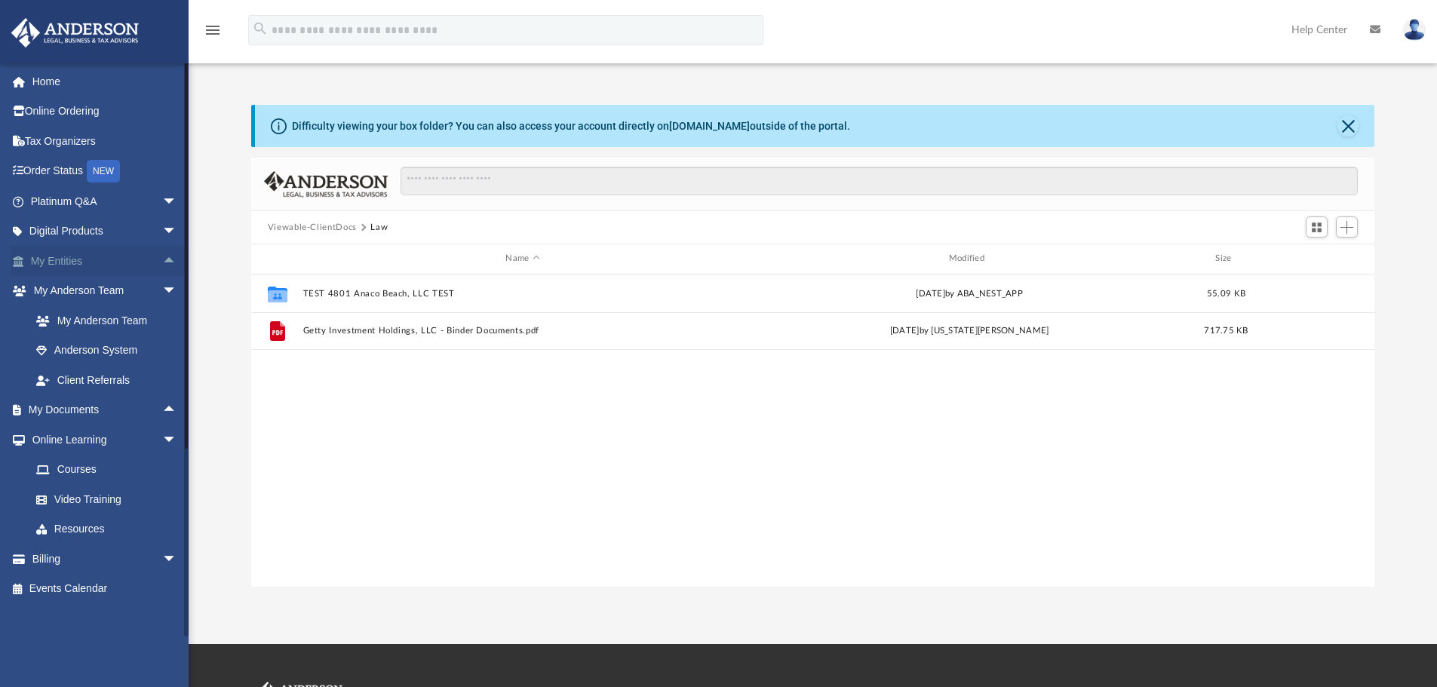
click at [162, 260] on span "arrow_drop_up" at bounding box center [177, 261] width 30 height 31
